Goal: Submit feedback/report problem

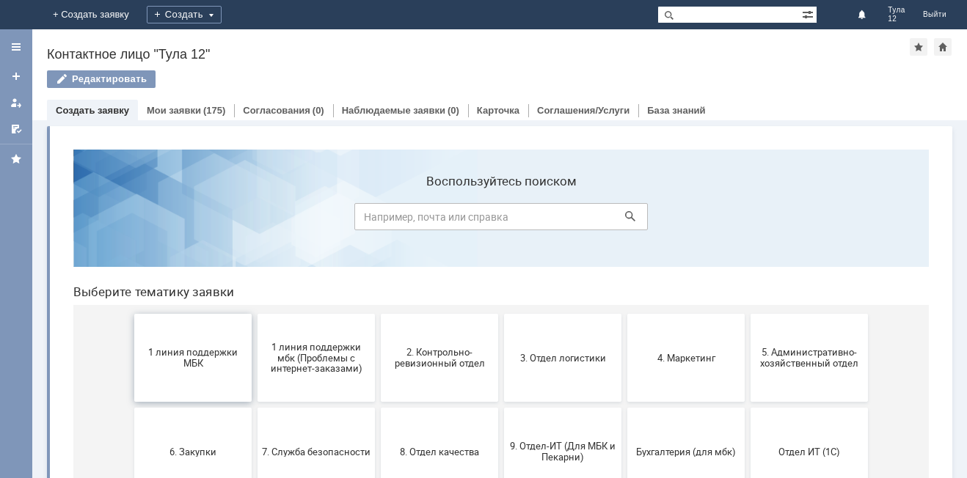
click at [192, 351] on span "1 линия поддержки МБК" at bounding box center [193, 358] width 109 height 22
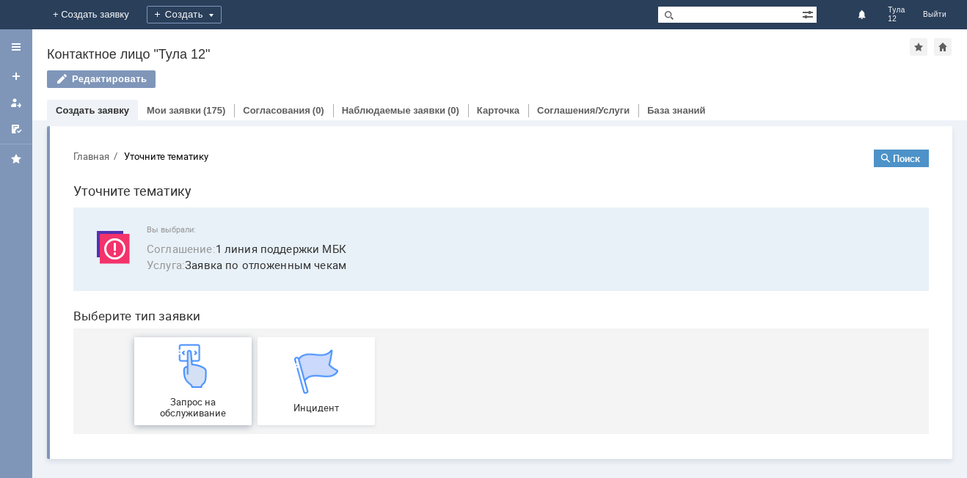
click at [192, 354] on img at bounding box center [193, 366] width 44 height 44
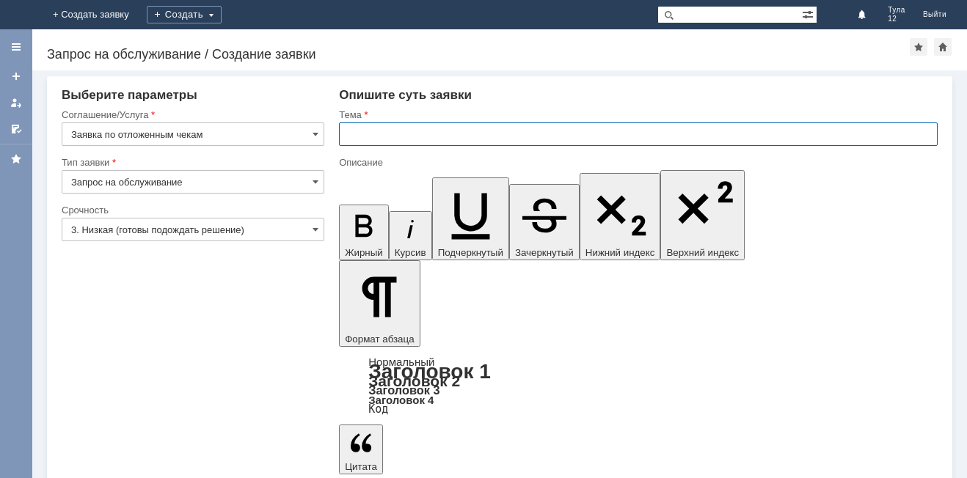
click at [343, 137] on input "text" at bounding box center [638, 134] width 599 height 23
type input "отложенные чеки"
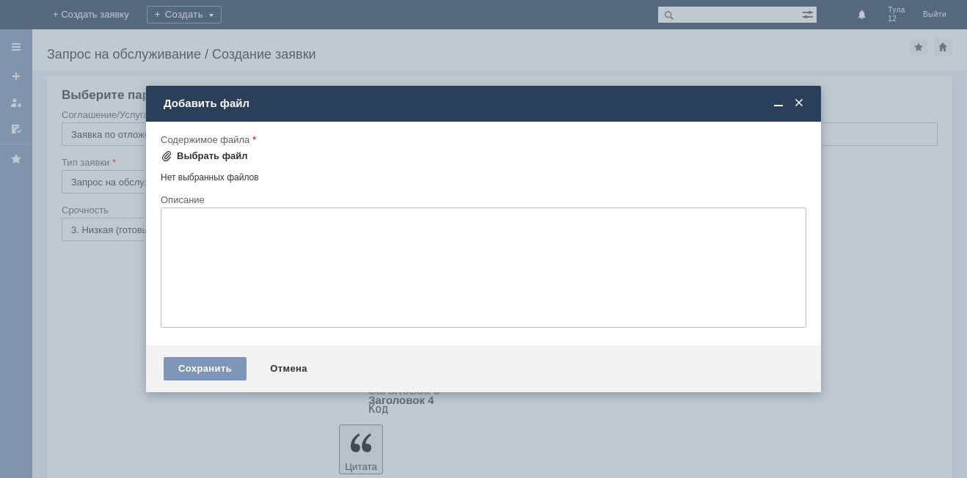
click at [189, 153] on div "Выбрать файл" at bounding box center [212, 156] width 71 height 12
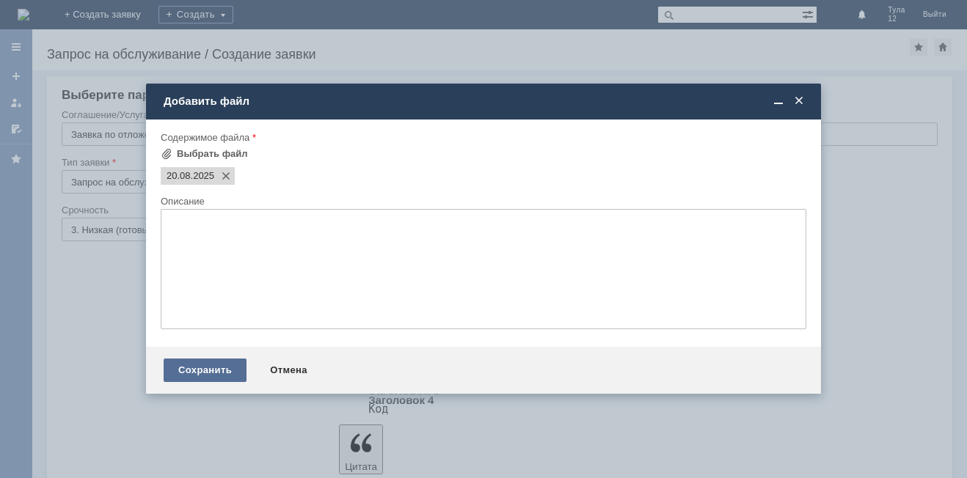
click at [211, 368] on div "Сохранить" at bounding box center [205, 370] width 83 height 23
